Goal: Task Accomplishment & Management: Manage account settings

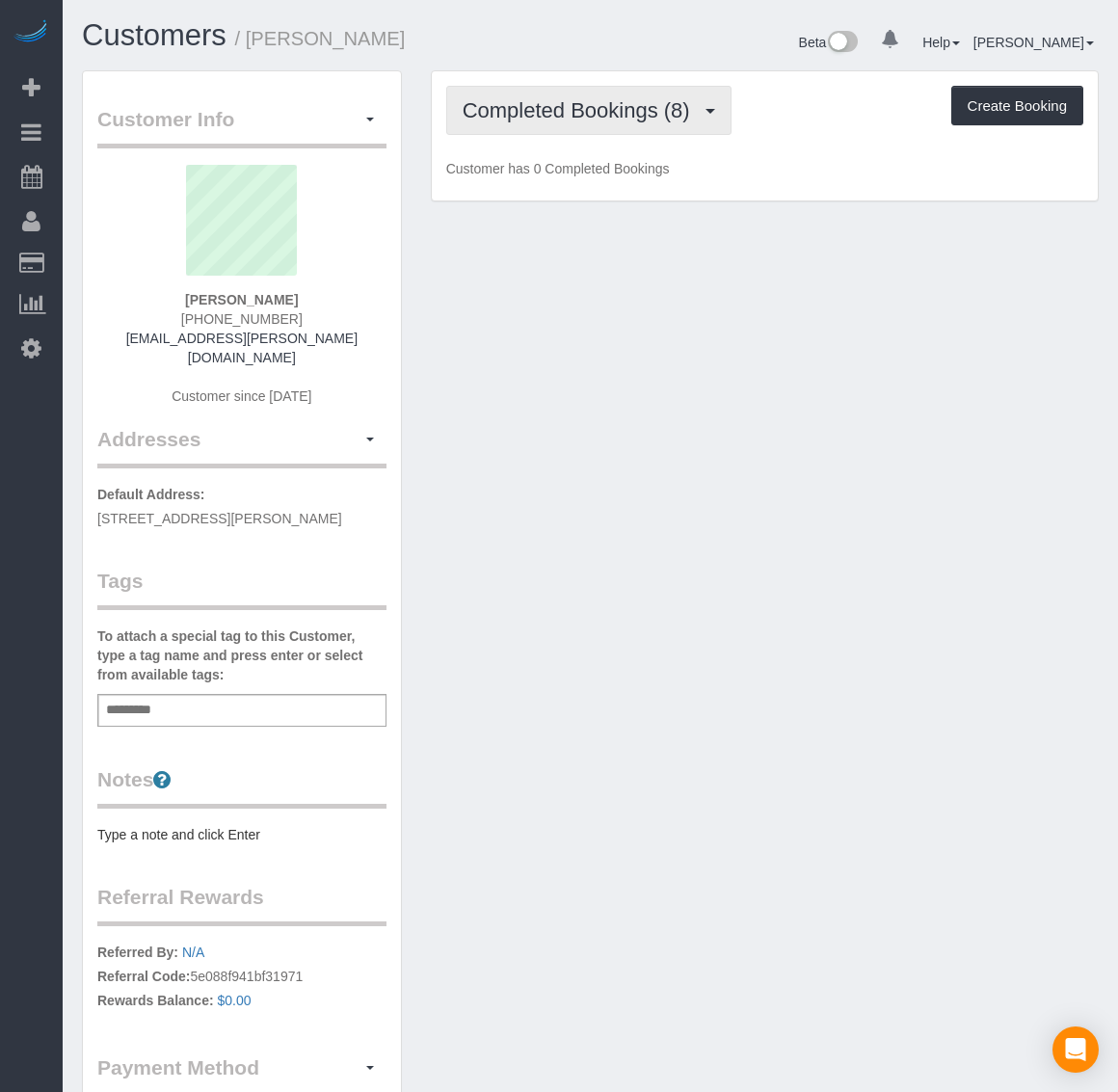
click at [574, 125] on button "Completed Bookings (8)" at bounding box center [588, 111] width 285 height 49
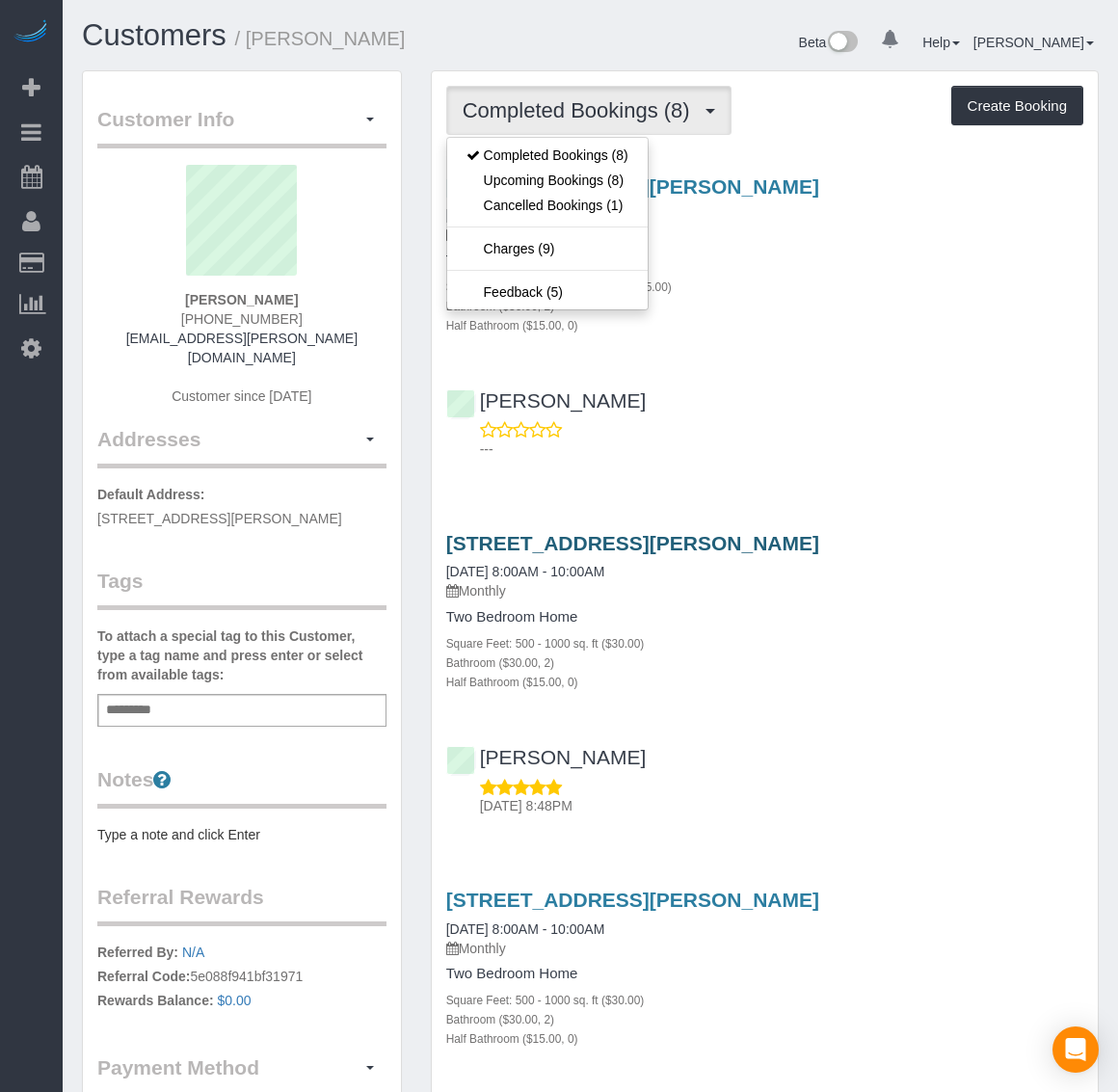
drag, startPoint x: 986, startPoint y: 530, endPoint x: 450, endPoint y: 537, distance: 536.0
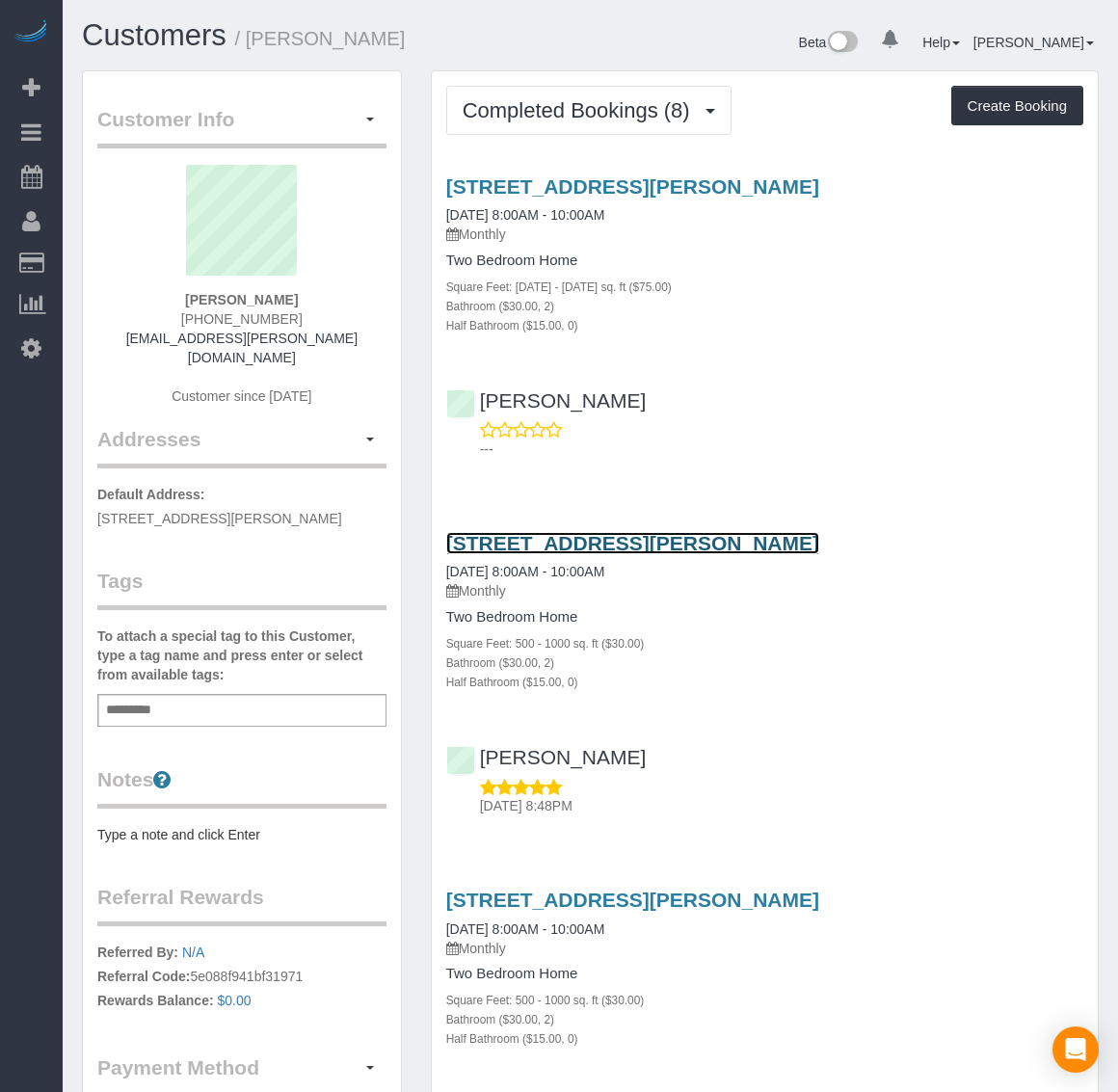
copy link "[STREET_ADDRESS][PERSON_NAME]"
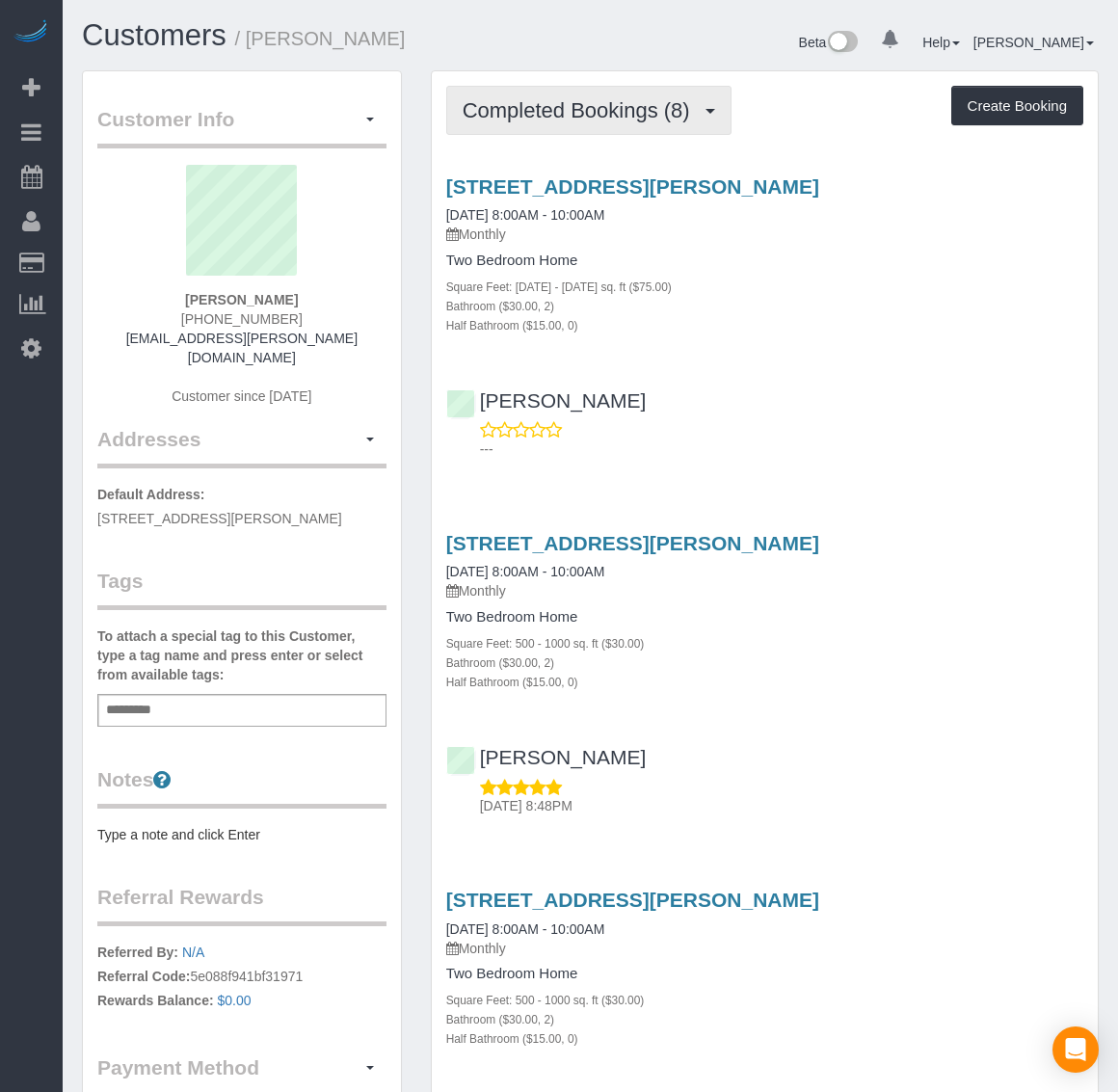
click at [564, 102] on span "Completed Bookings (8)" at bounding box center [582, 110] width 237 height 24
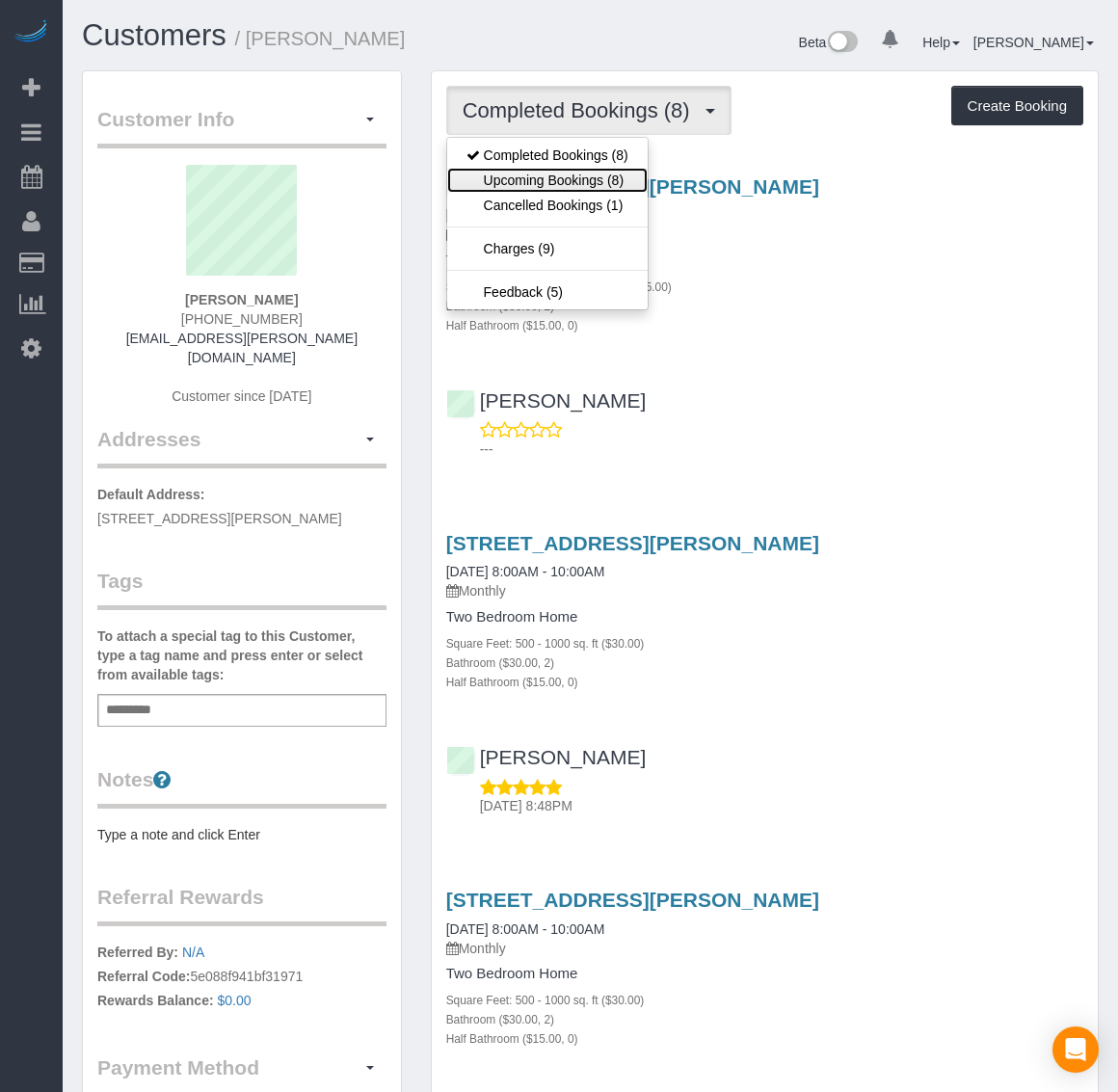
click at [561, 175] on link "Upcoming Bookings (8)" at bounding box center [547, 180] width 201 height 25
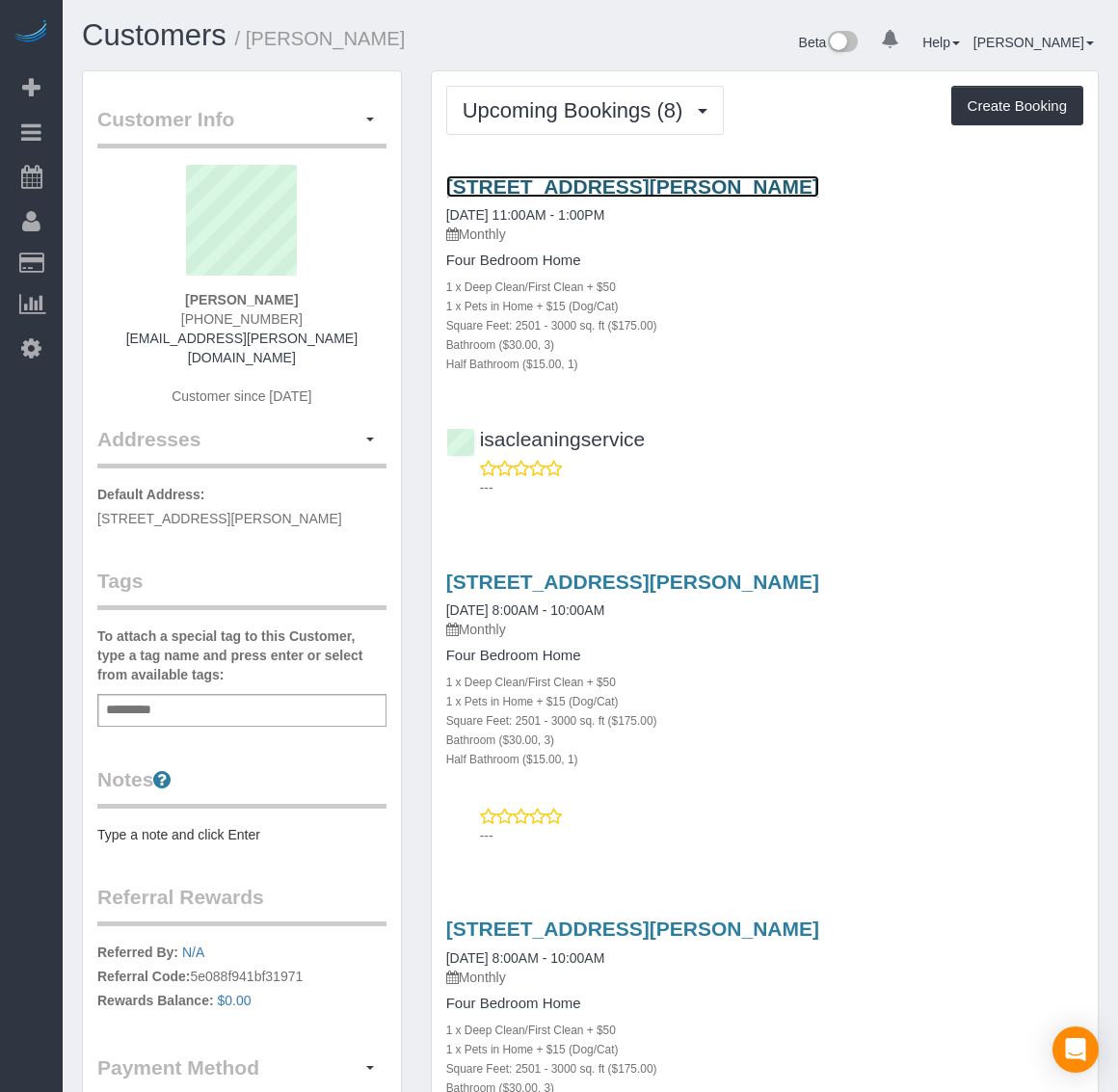
click at [605, 186] on link "[STREET_ADDRESS][PERSON_NAME]" at bounding box center [632, 186] width 373 height 23
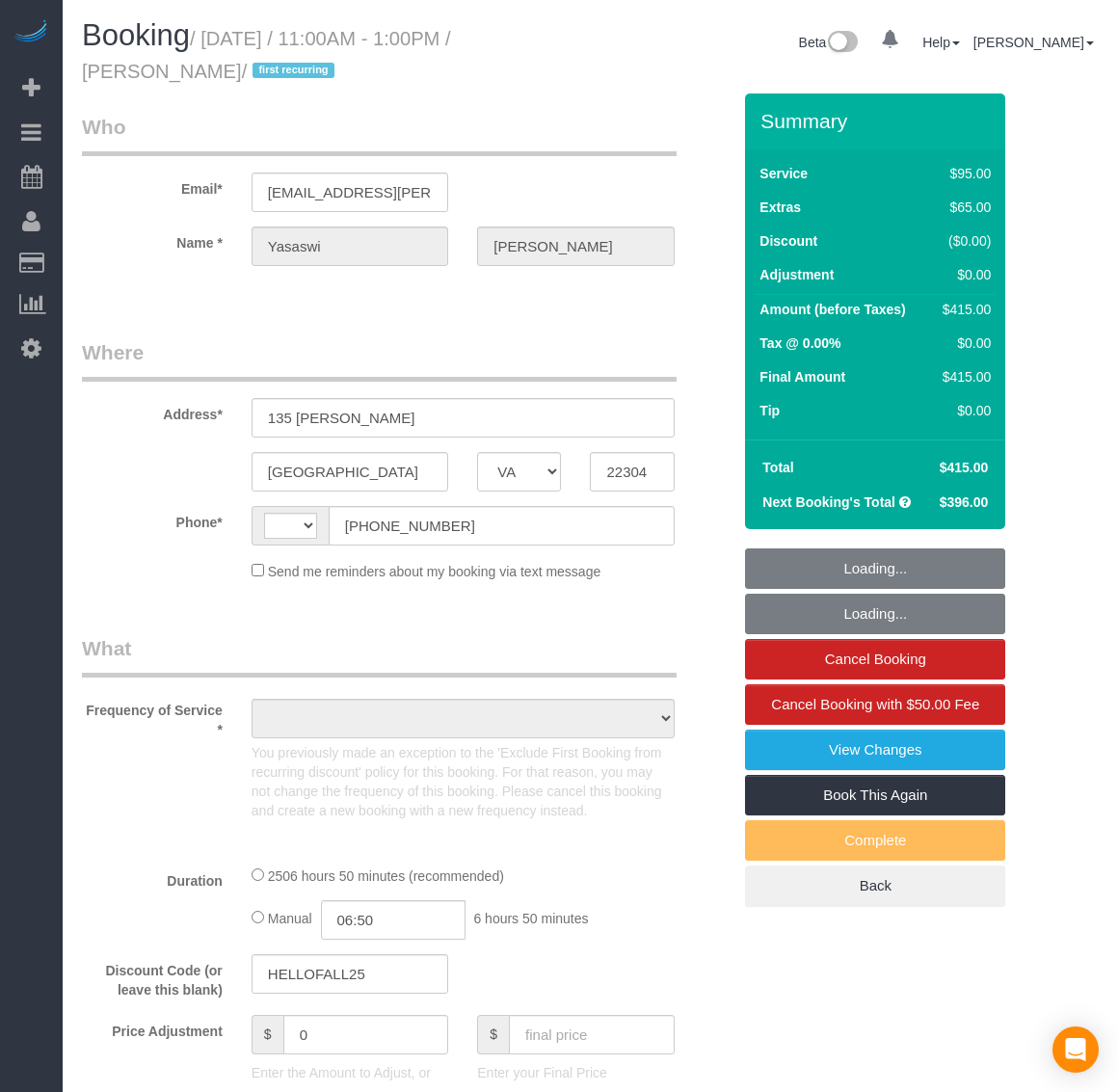
select select "VA"
select select "string:[GEOGRAPHIC_DATA]"
select select "object:381"
select select "string:fspay-f3267253-49ae-4b31-b151-66768e708bf0"
select select "number:5"
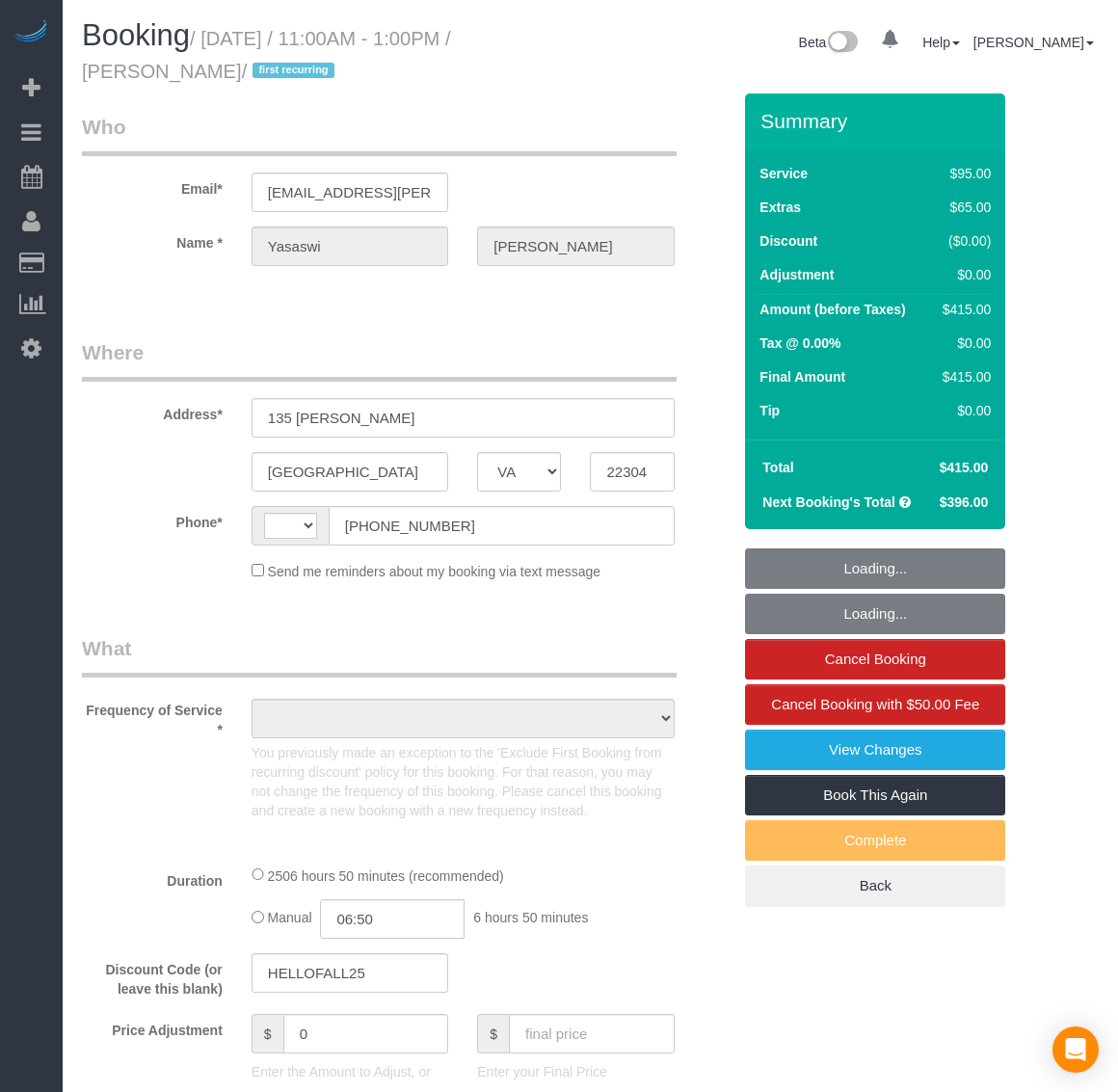
select select "number:27"
select select "number:42"
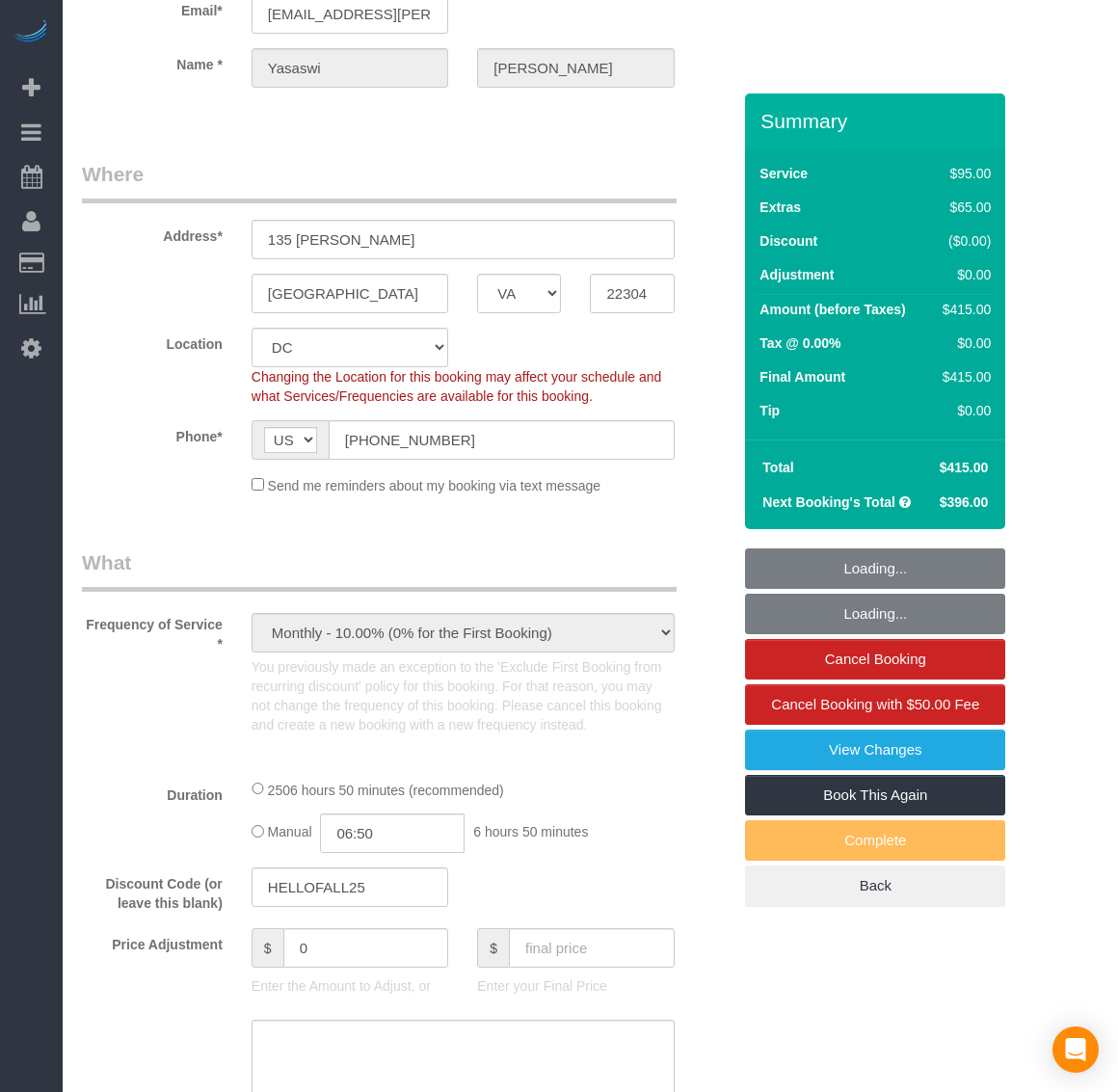
select select "object:963"
select select "2501"
select select "3"
select select "1"
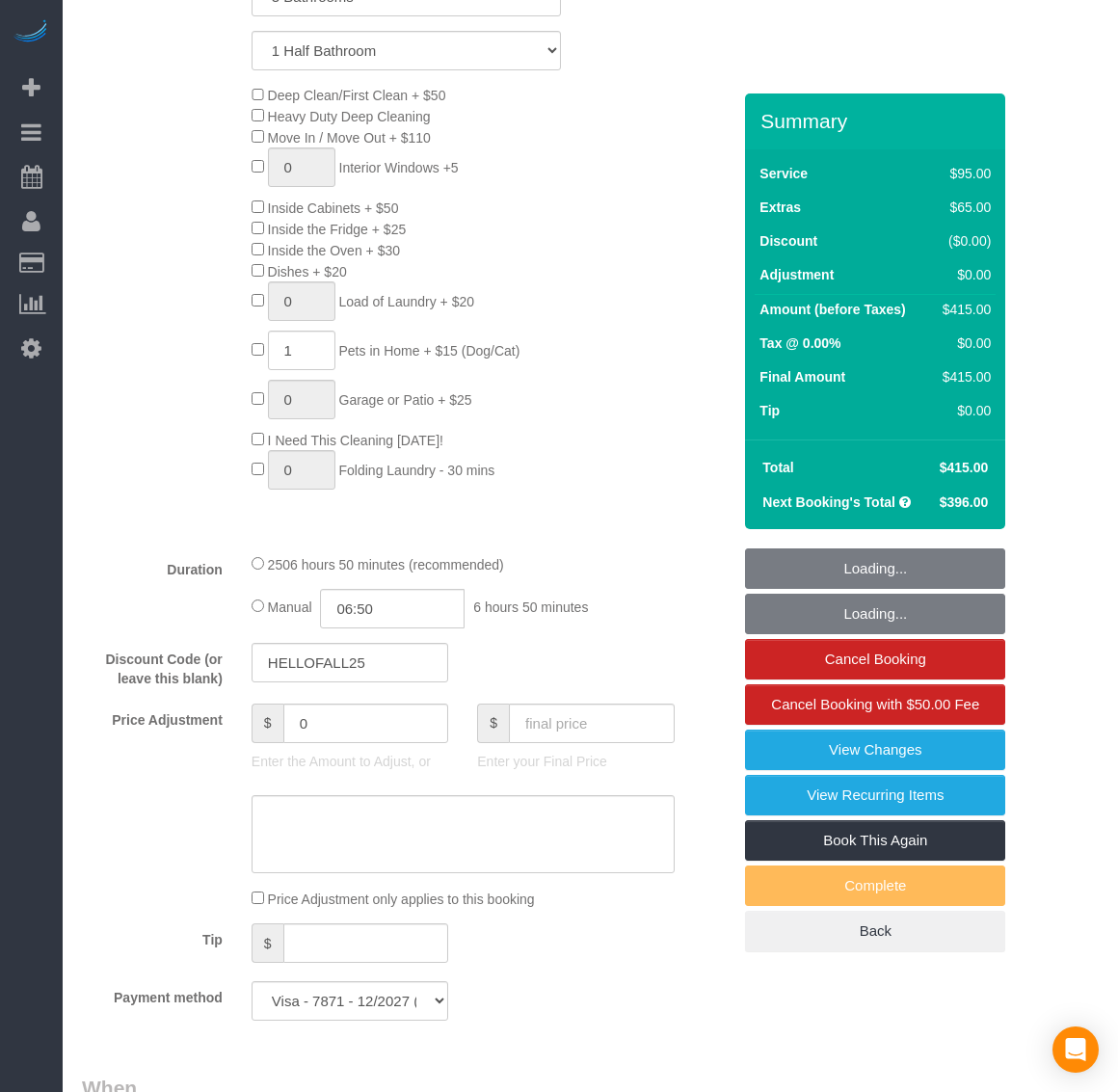
select select "2501"
select select "3"
select select "1"
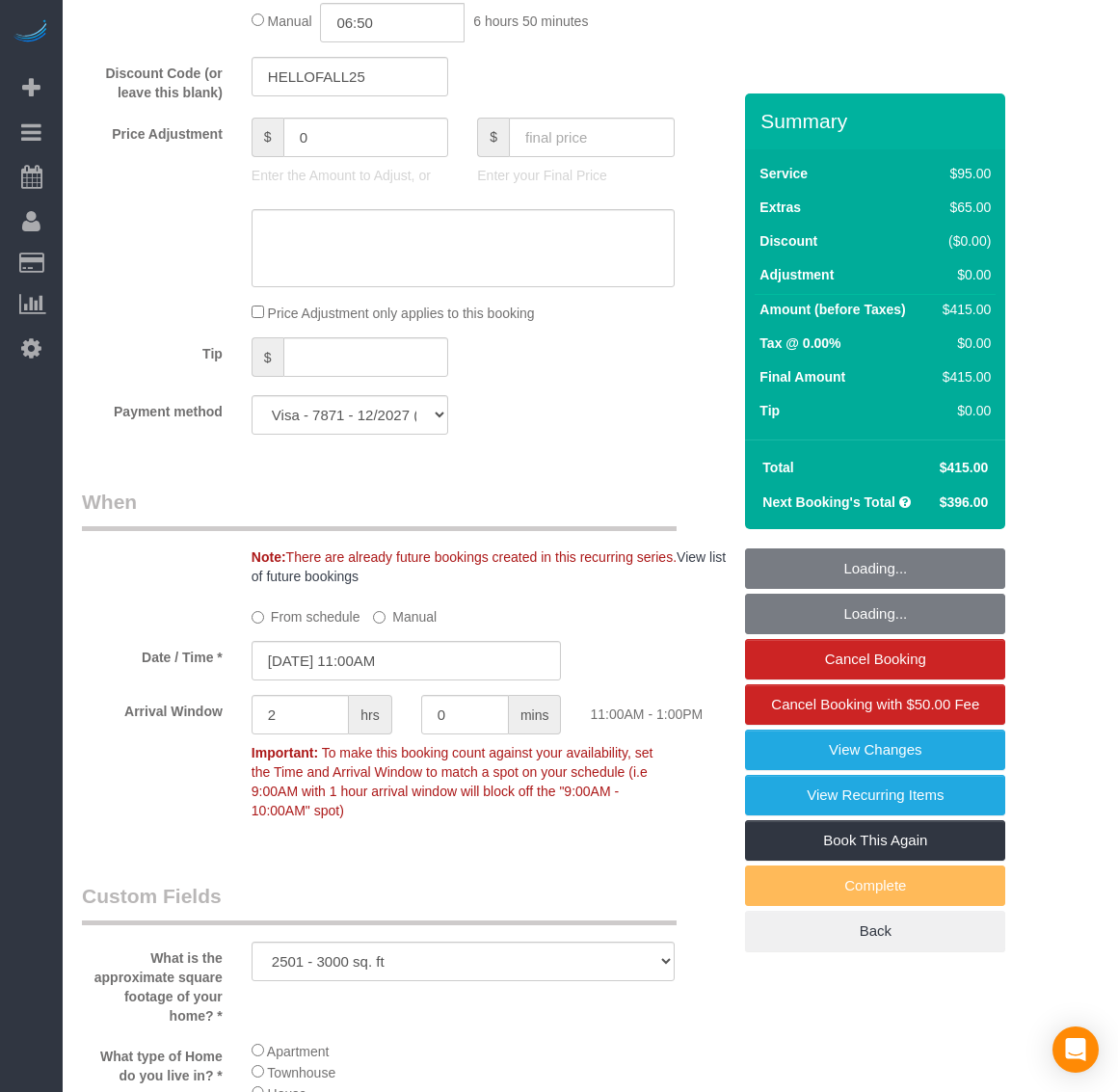
scroll to position [1687, 0]
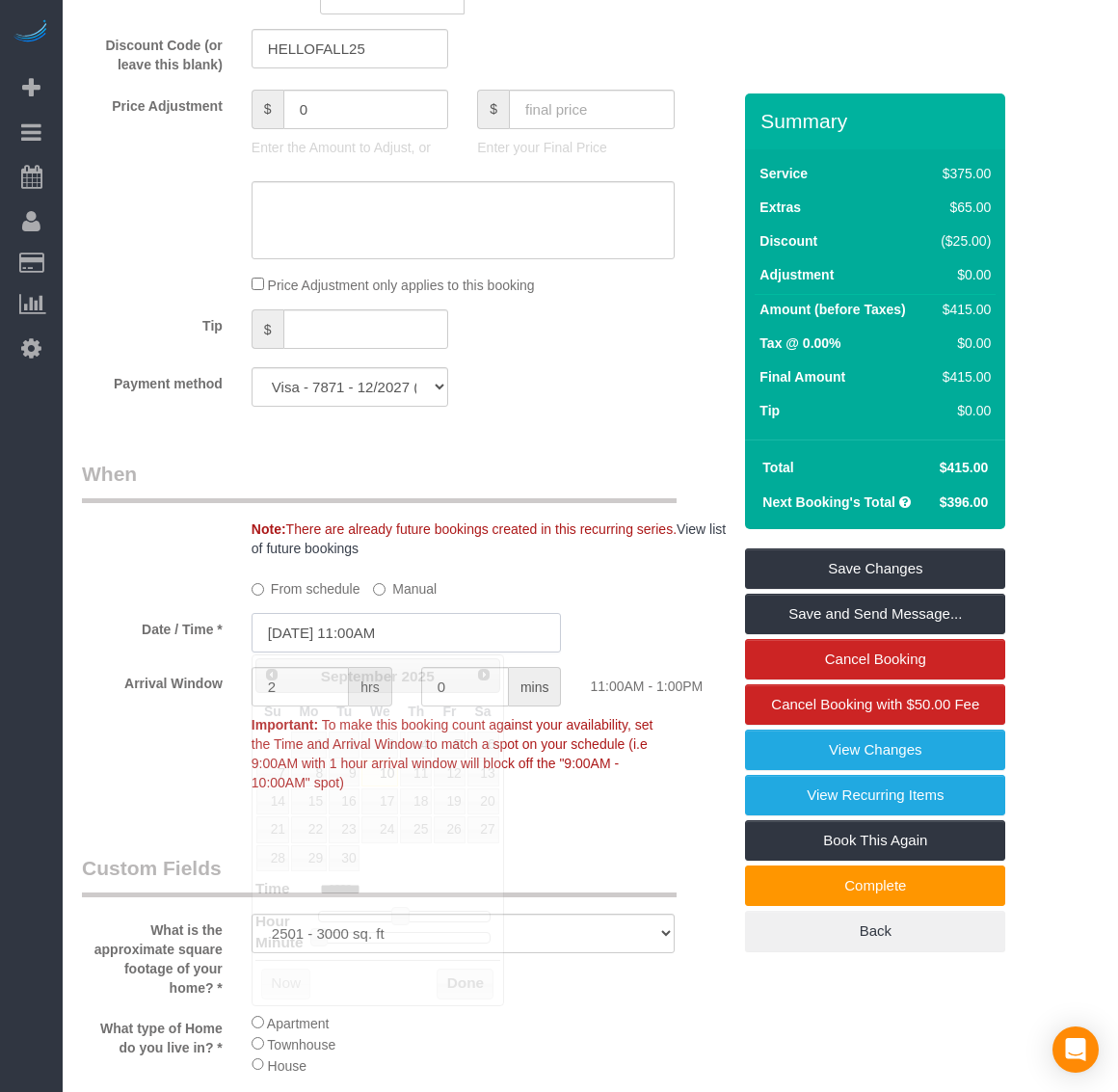
click at [304, 629] on input "[DATE] 11:00AM" at bounding box center [406, 633] width 310 height 39
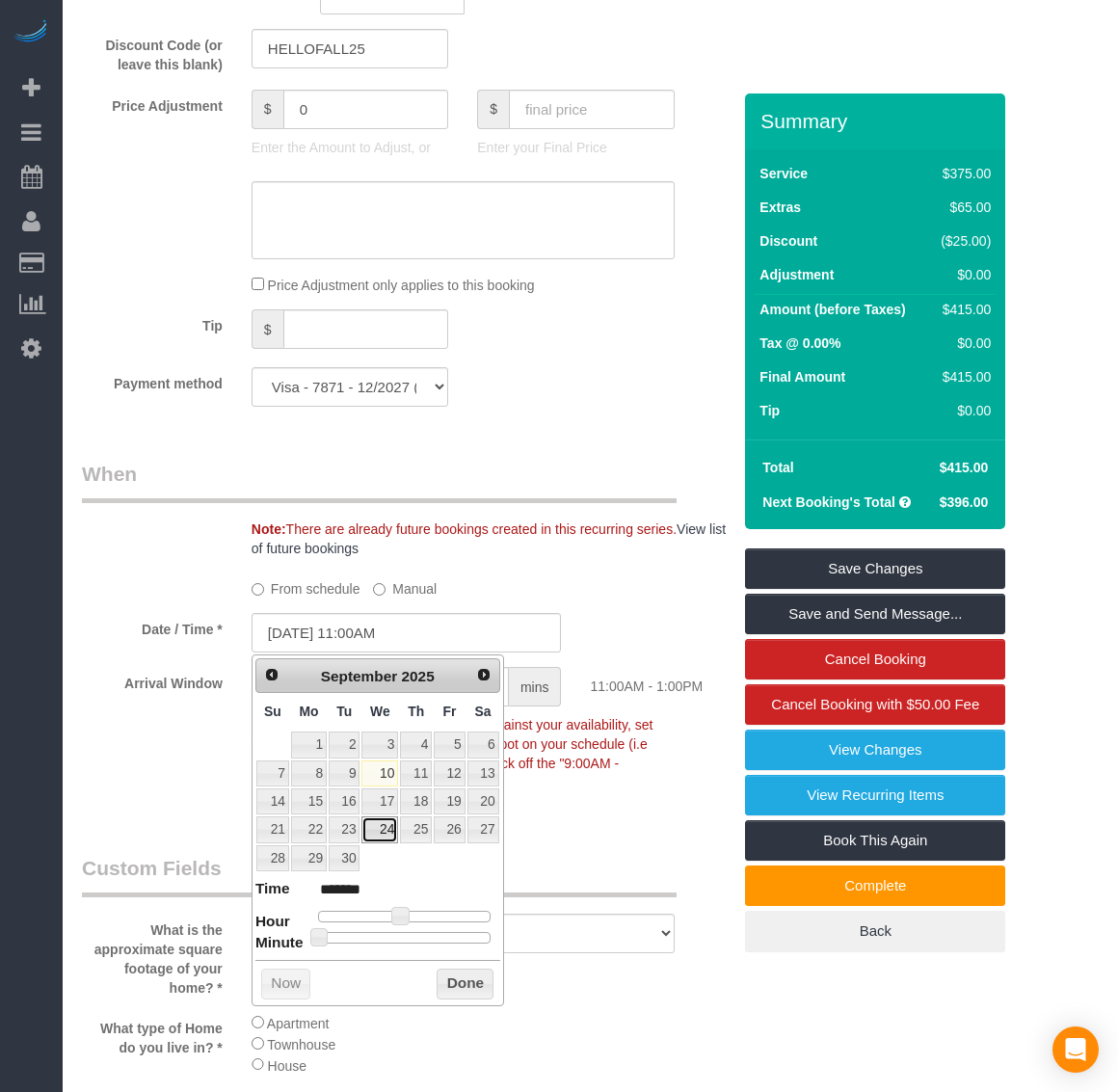
click at [381, 835] on link "24" at bounding box center [379, 830] width 36 height 26
type input "[DATE] 12:00PM"
type input "*******"
type input "[DATE] 11:00AM"
type input "*******"
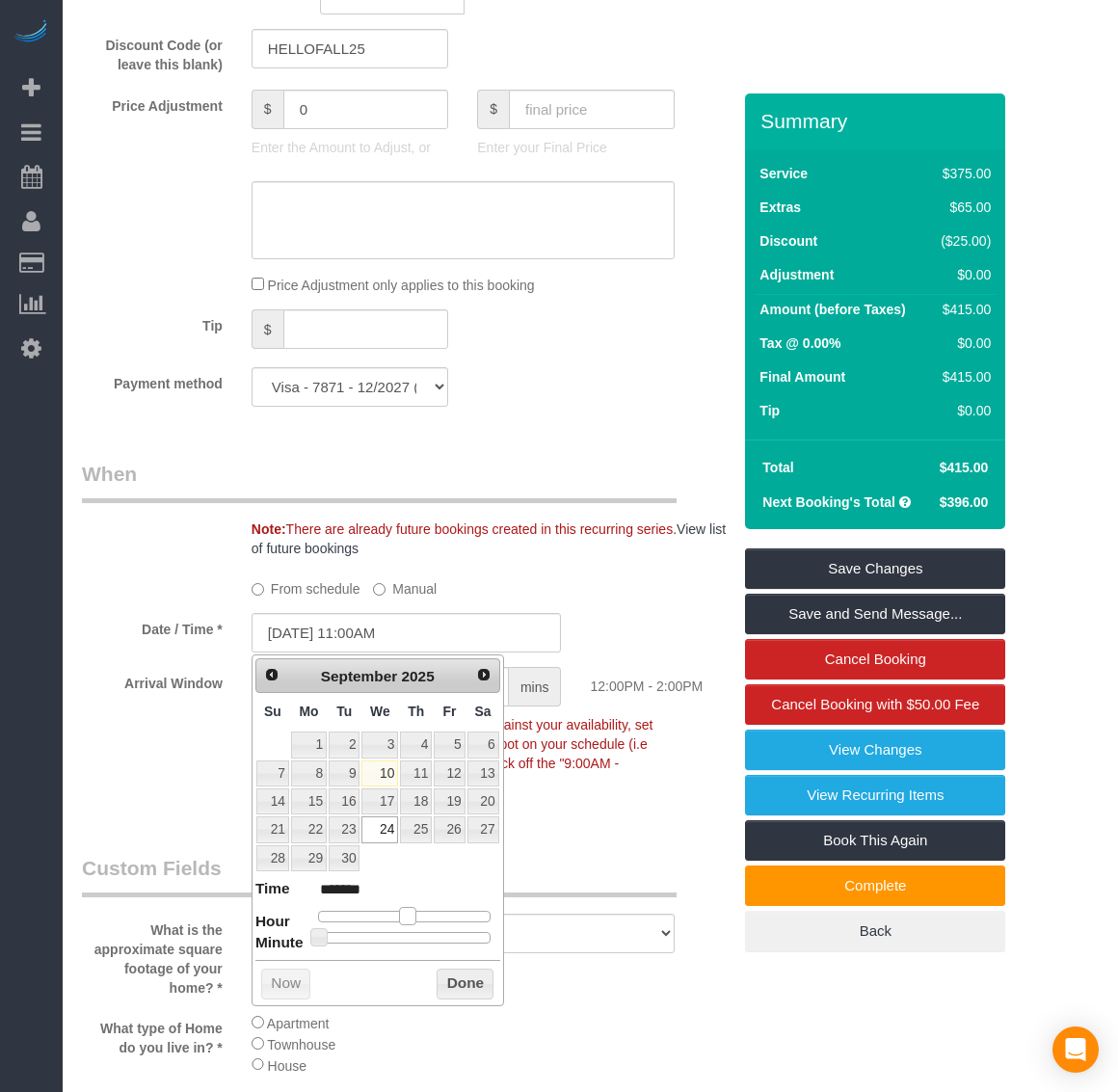
type input "09/24/2025 10:00AM"
type input "*******"
type input "09/24/2025 9:00AM"
type input "******"
type input "09/24/2025 8:00AM"
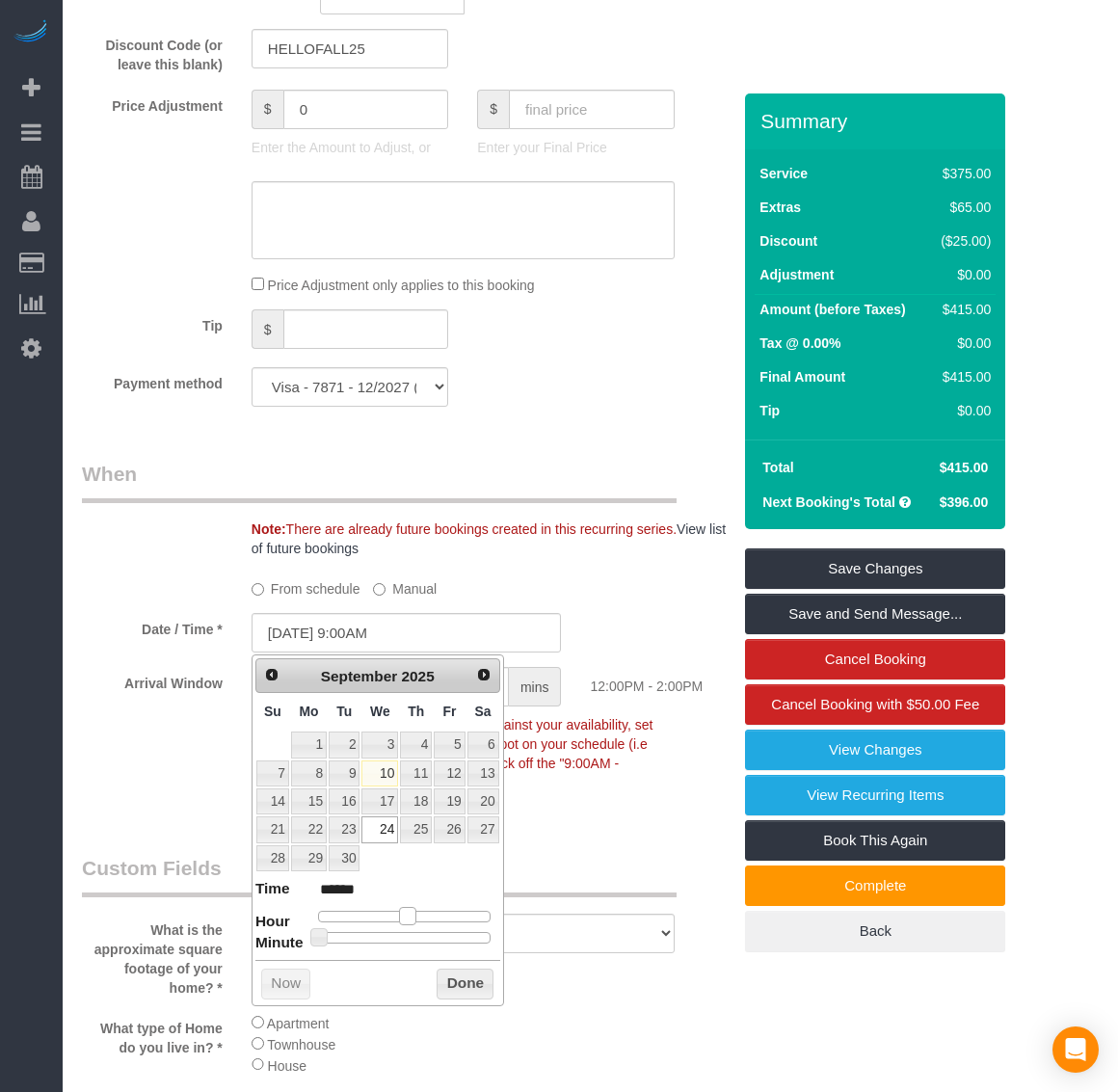
type input "******"
type input "09/24/2025 7:00AM"
type input "******"
type input "09/24/2025 8:00AM"
type input "******"
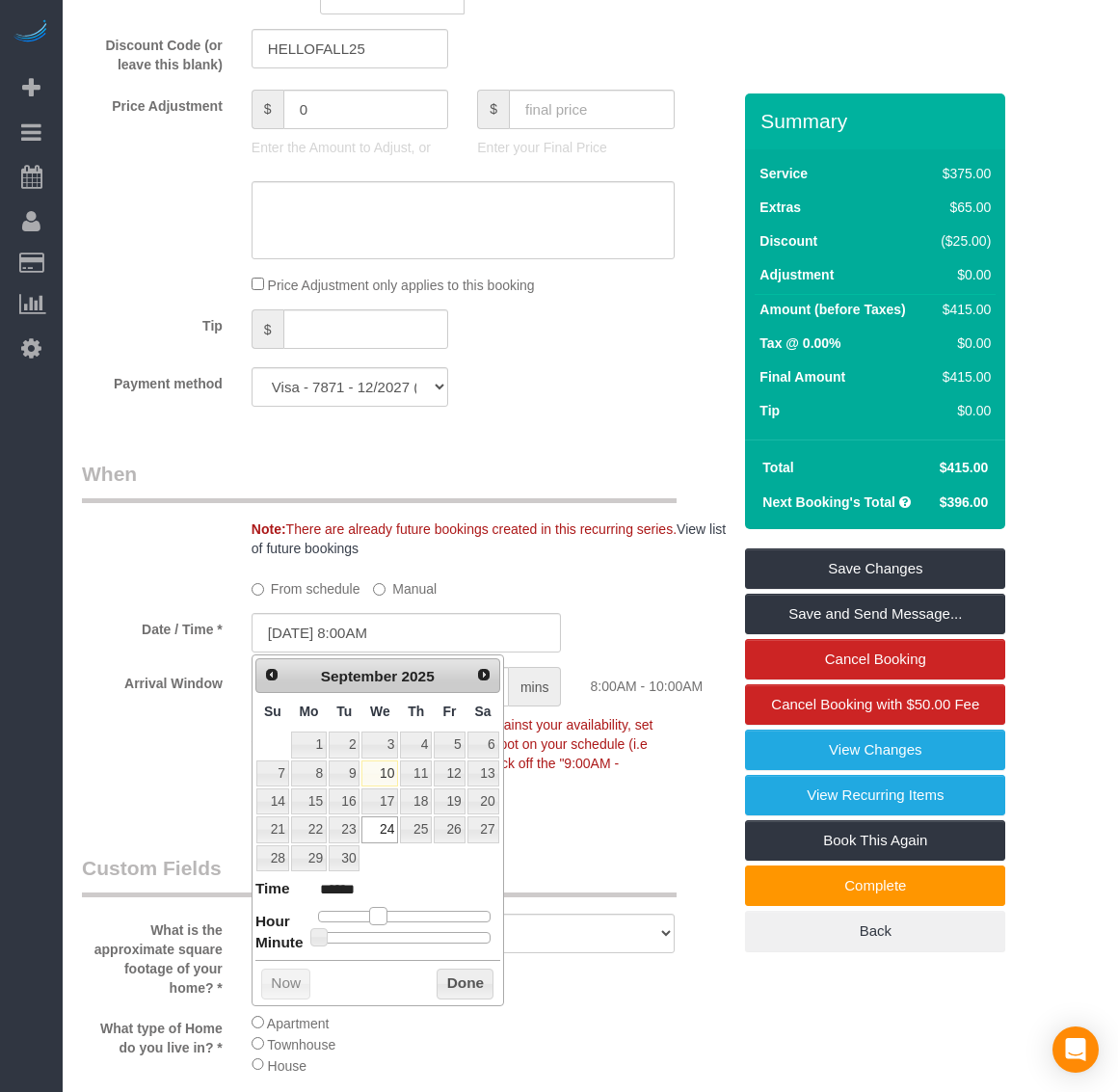
drag, startPoint x: 409, startPoint y: 918, endPoint x: 376, endPoint y: 923, distance: 33.4
click at [376, 923] on div at bounding box center [404, 917] width 172 height 12
click at [474, 994] on button "Done" at bounding box center [465, 984] width 57 height 31
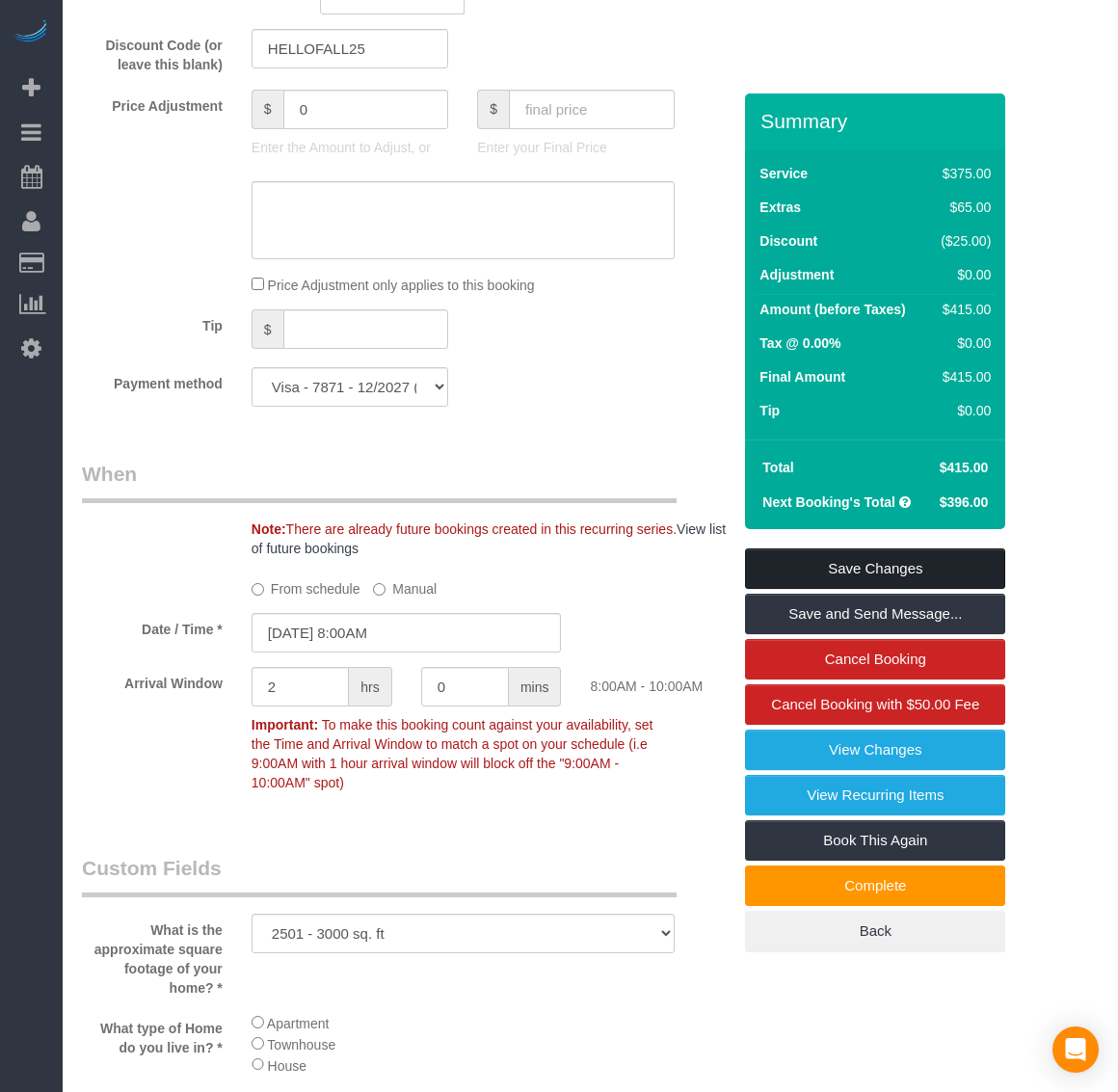
click at [887, 569] on link "Save Changes" at bounding box center [875, 568] width 260 height 40
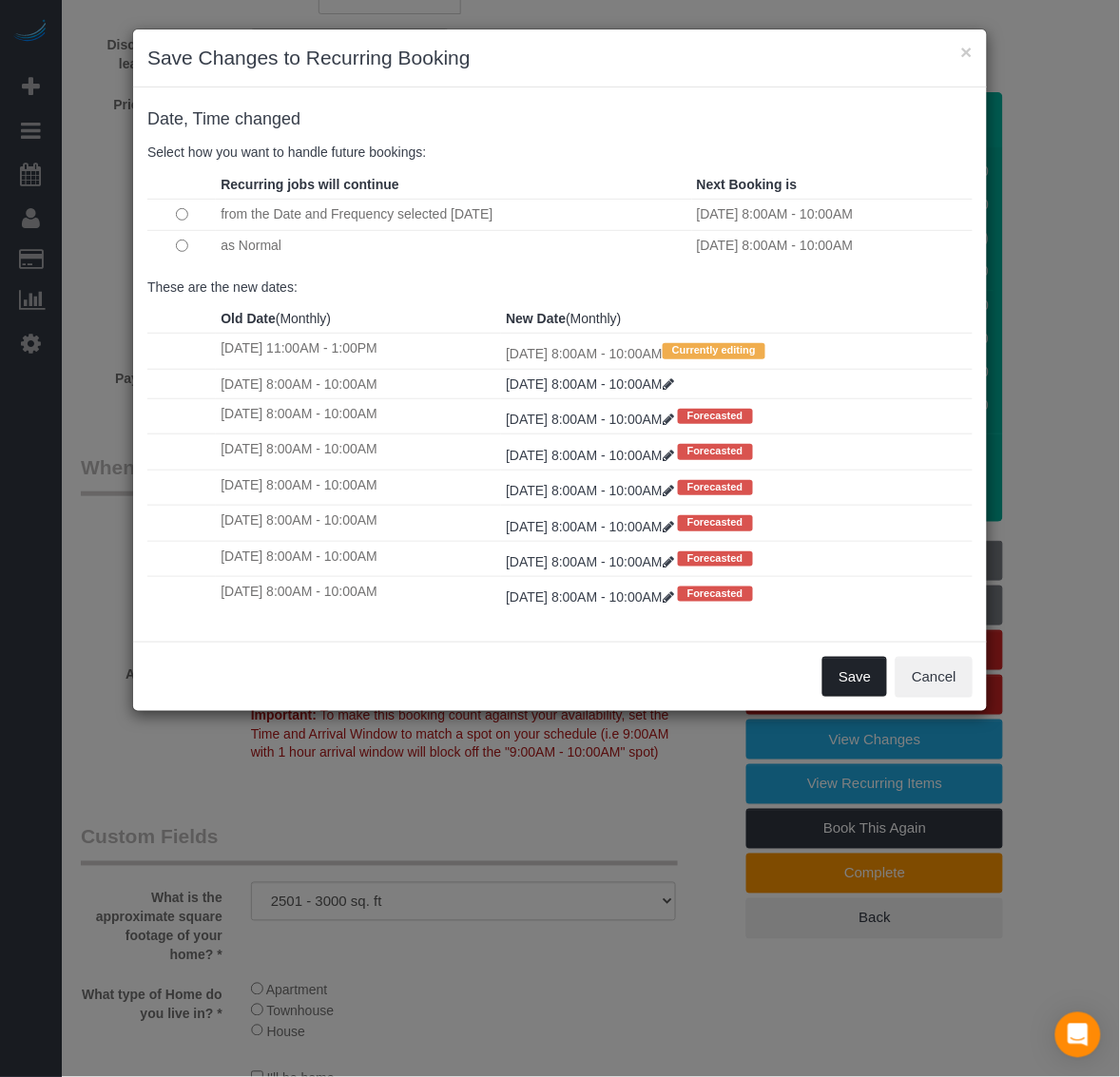
click at [860, 686] on button "Save" at bounding box center [854, 676] width 65 height 40
